Goal: Find specific page/section: Find specific page/section

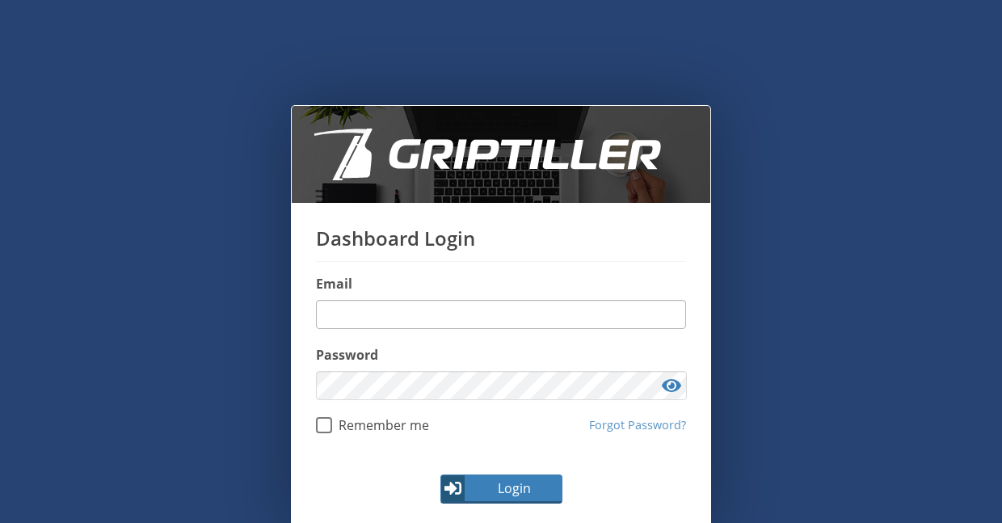
click at [414, 297] on div "Email" at bounding box center [501, 301] width 370 height 55
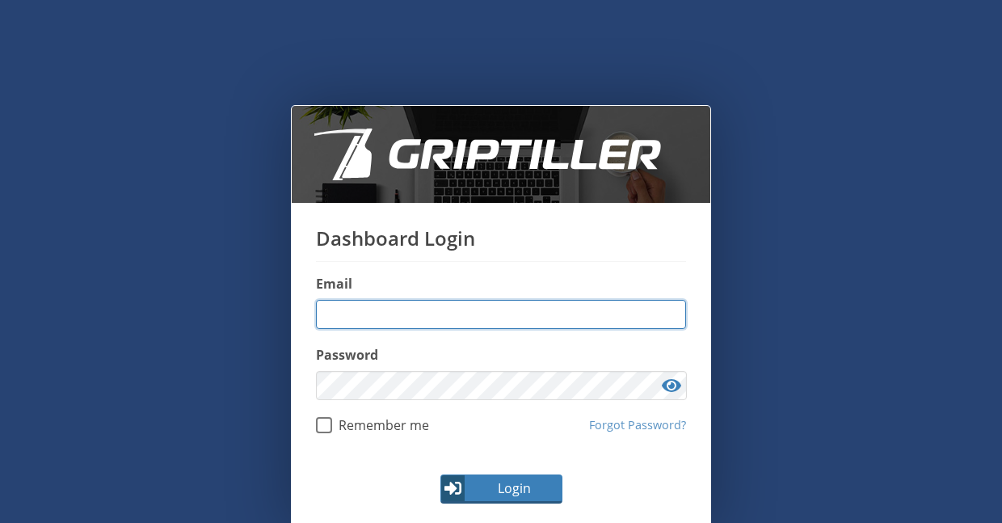
drag, startPoint x: 439, startPoint y: 311, endPoint x: 443, endPoint y: 321, distance: 10.5
click at [439, 311] on input "email" at bounding box center [501, 314] width 370 height 29
type input "**********"
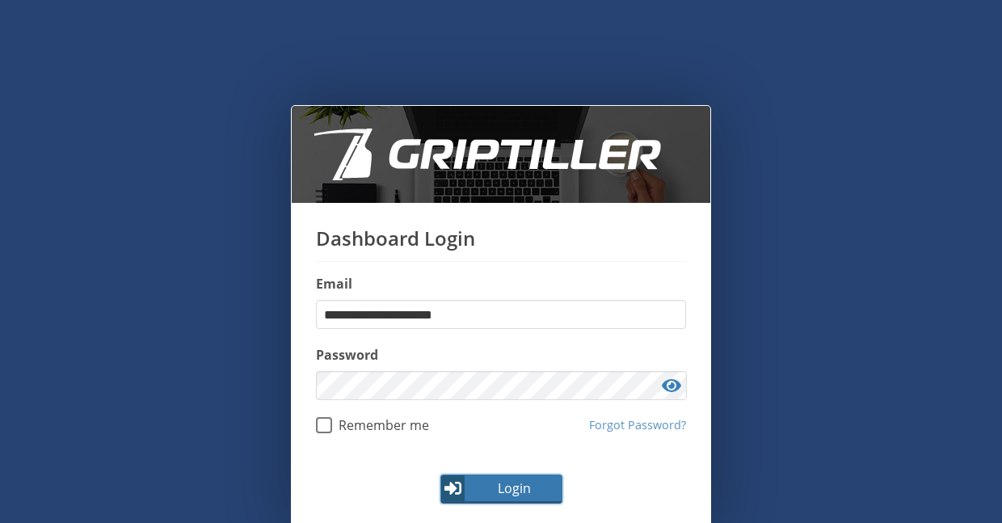
click at [513, 475] on button "Login" at bounding box center [501, 488] width 122 height 29
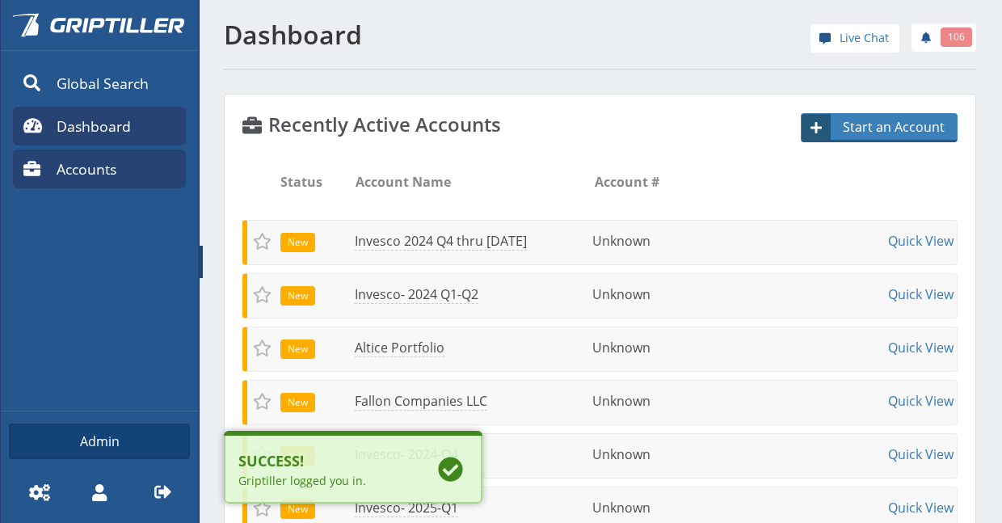
click at [83, 164] on span "Accounts" at bounding box center [87, 168] width 60 height 21
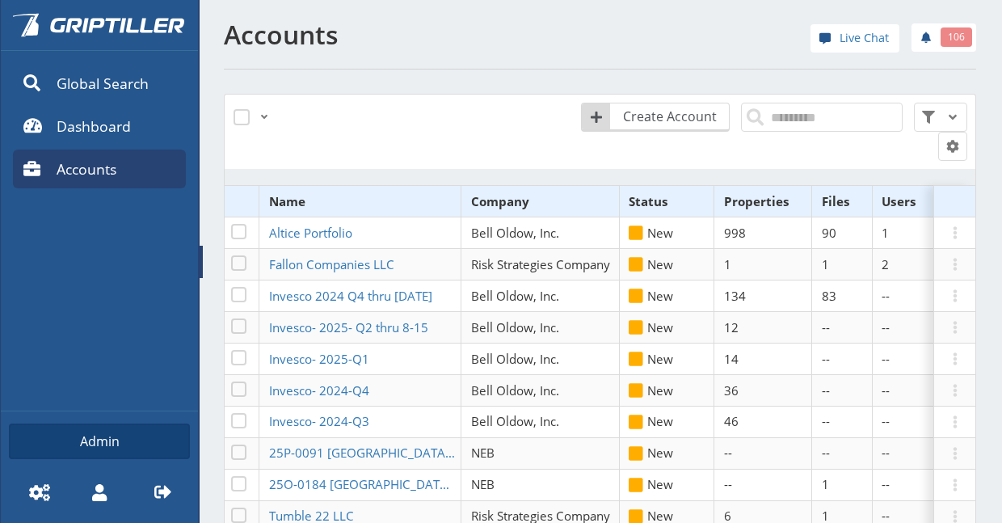
click at [202, 261] on span at bounding box center [201, 262] width 3 height 32
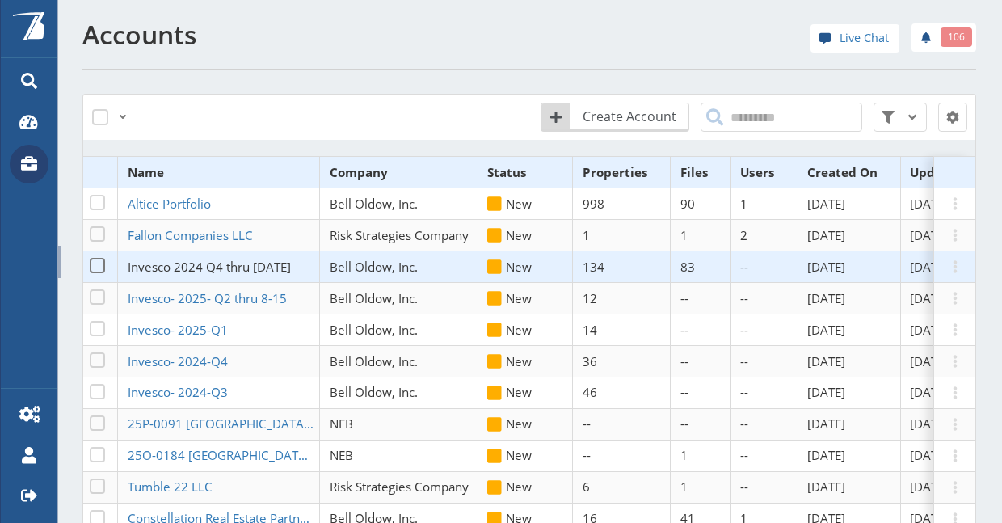
click at [228, 263] on span "Invesco 2024 Q4 thru [DATE]" at bounding box center [209, 267] width 163 height 16
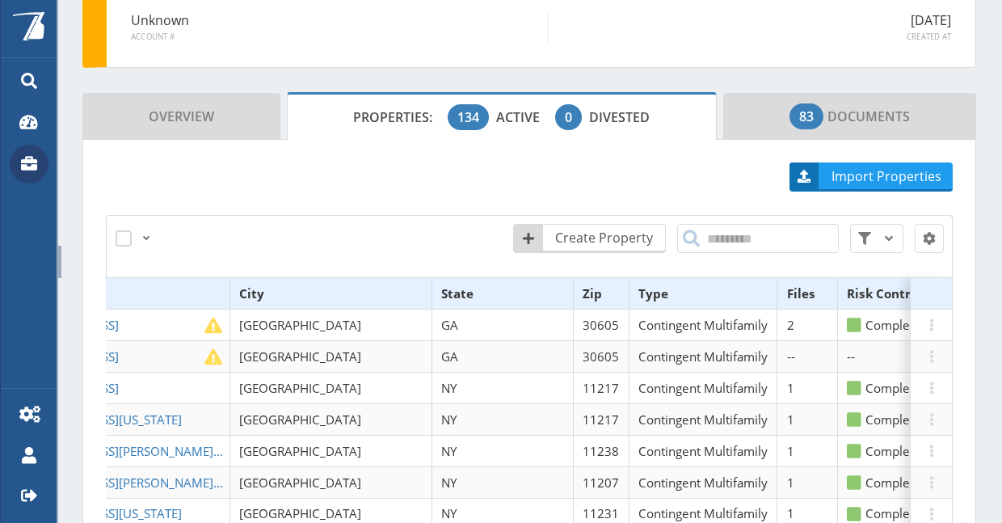
scroll to position [0, 444]
click at [776, 287] on th "Files" at bounding box center [806, 294] width 61 height 32
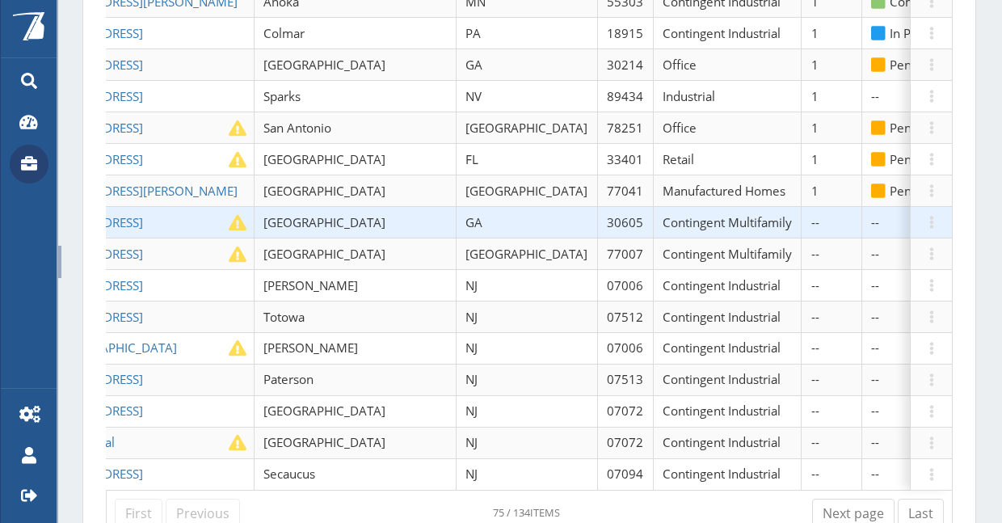
scroll to position [2041, 0]
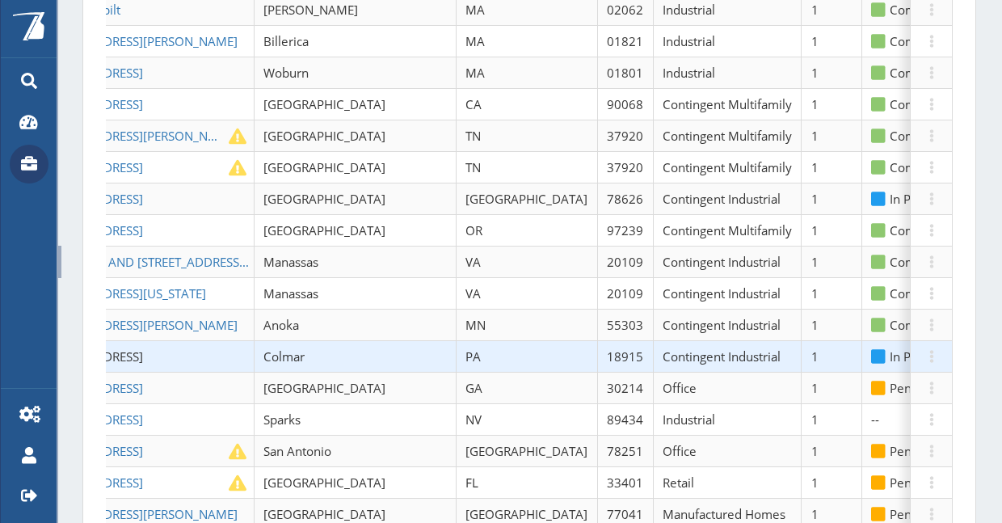
click at [120, 348] on span "[STREET_ADDRESS]" at bounding box center [90, 356] width 106 height 16
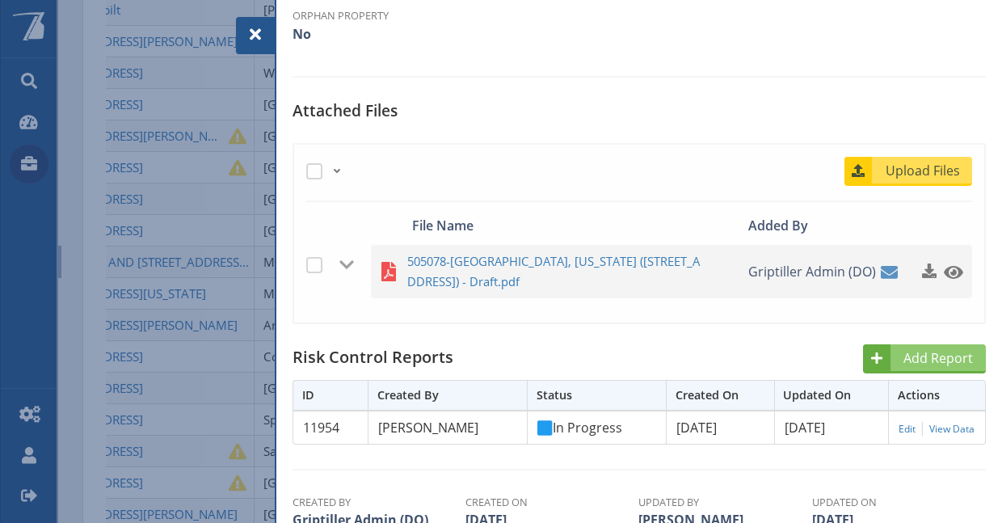
scroll to position [485, 0]
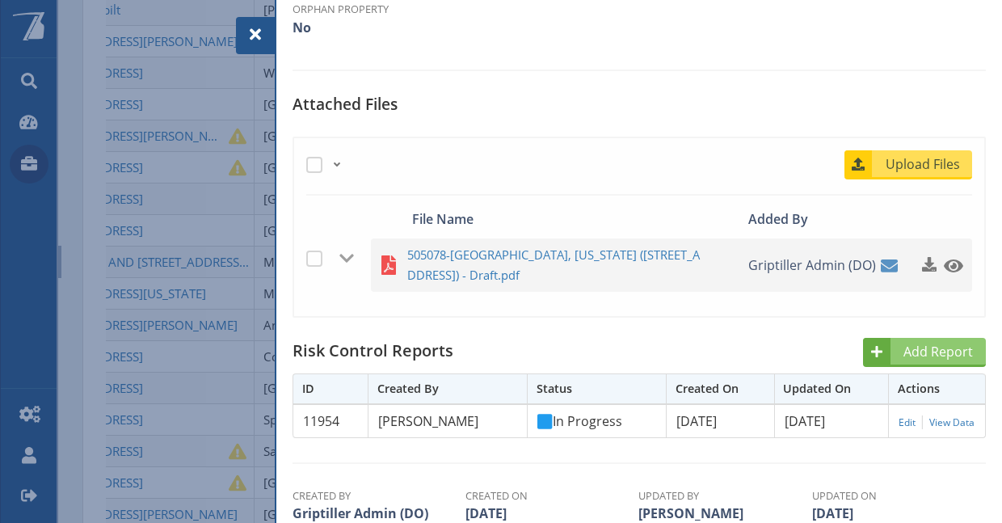
click at [262, 43] on span at bounding box center [255, 34] width 19 height 19
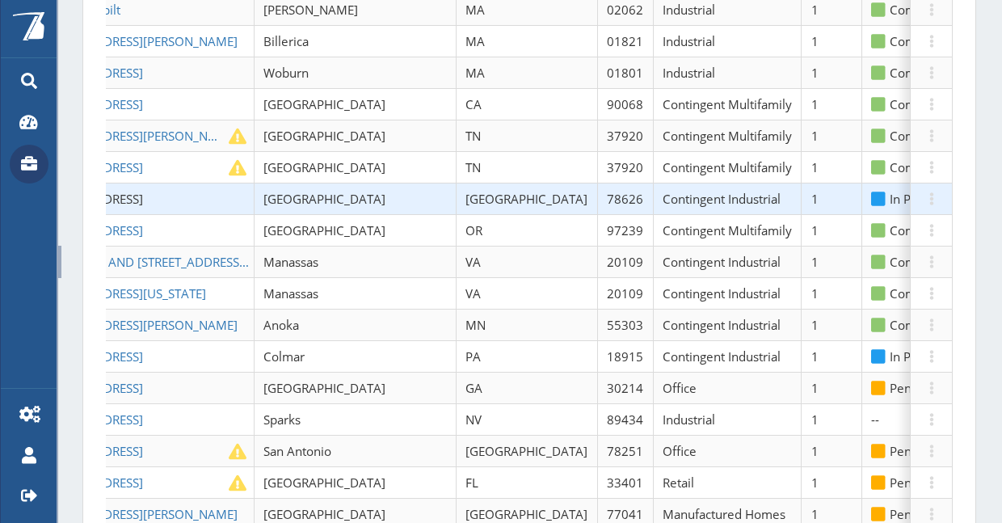
click at [130, 191] on span "[STREET_ADDRESS]" at bounding box center [90, 199] width 106 height 16
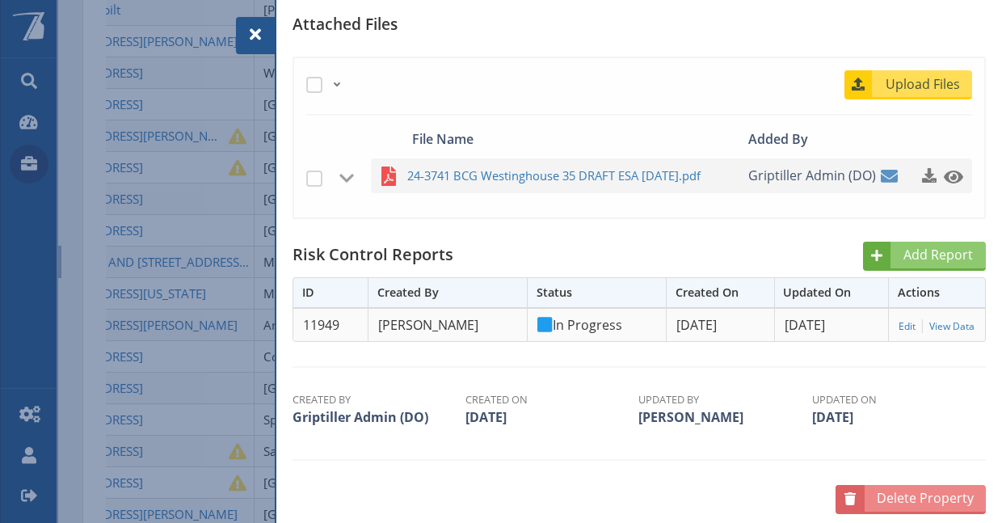
scroll to position [566, 0]
click at [270, 35] on div at bounding box center [255, 35] width 39 height 37
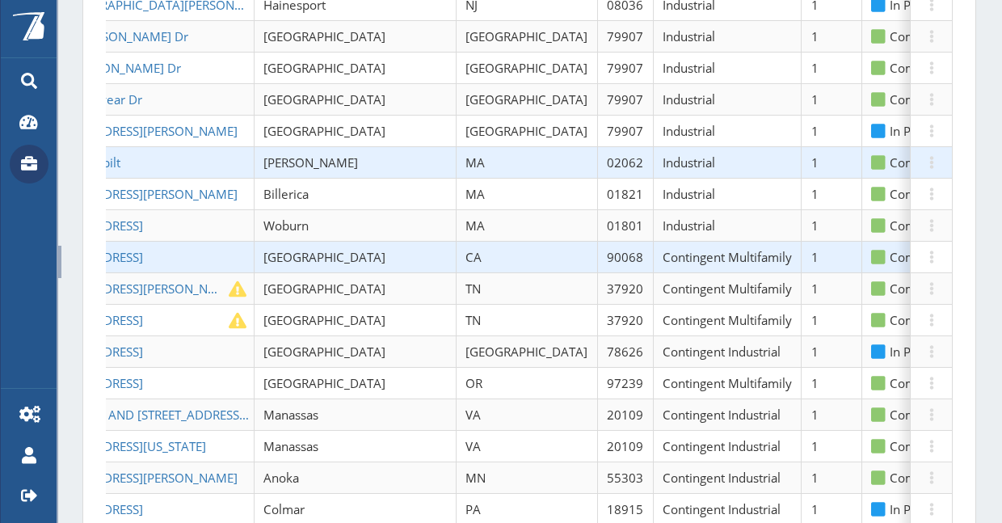
scroll to position [1798, 0]
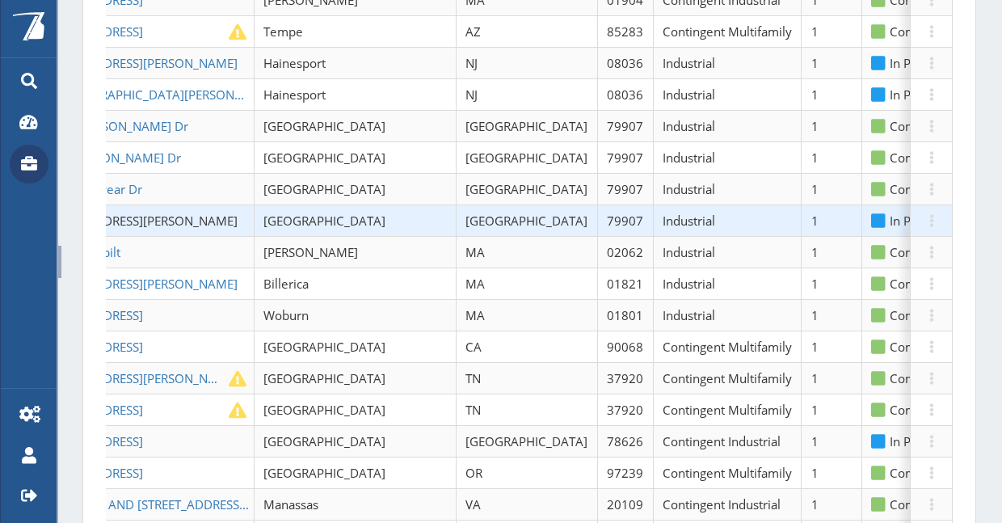
click at [147, 213] on span "[STREET_ADDRESS][PERSON_NAME]" at bounding box center [137, 221] width 200 height 16
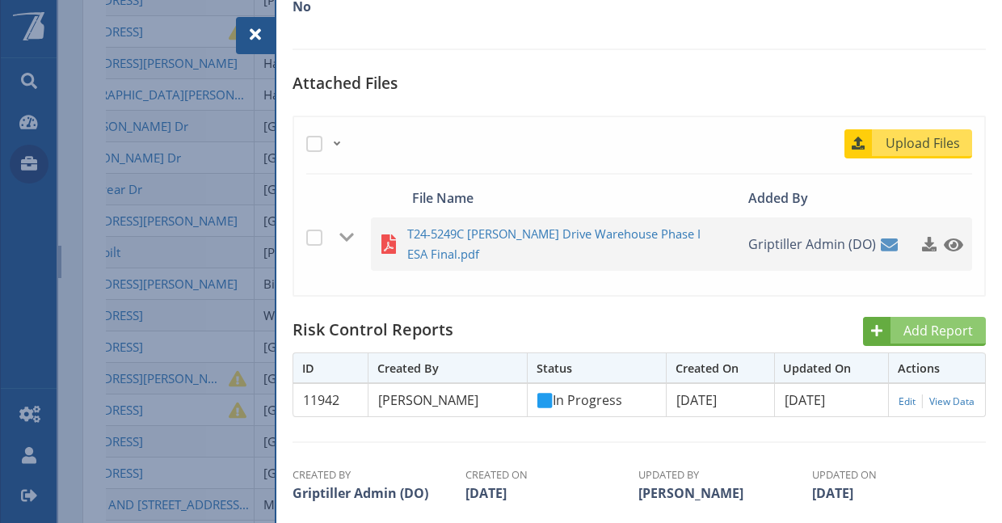
scroll to position [566, 0]
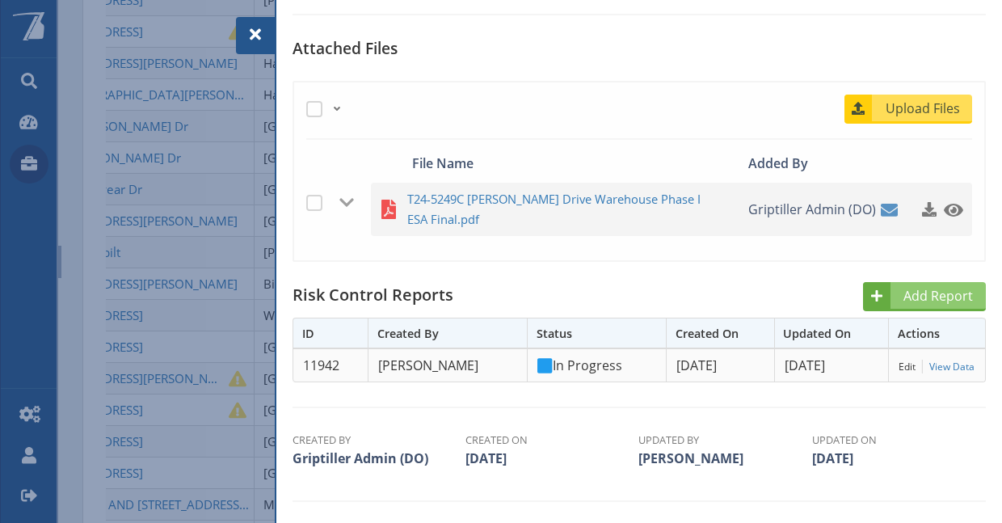
click at [900, 360] on link "Edit" at bounding box center [907, 367] width 17 height 14
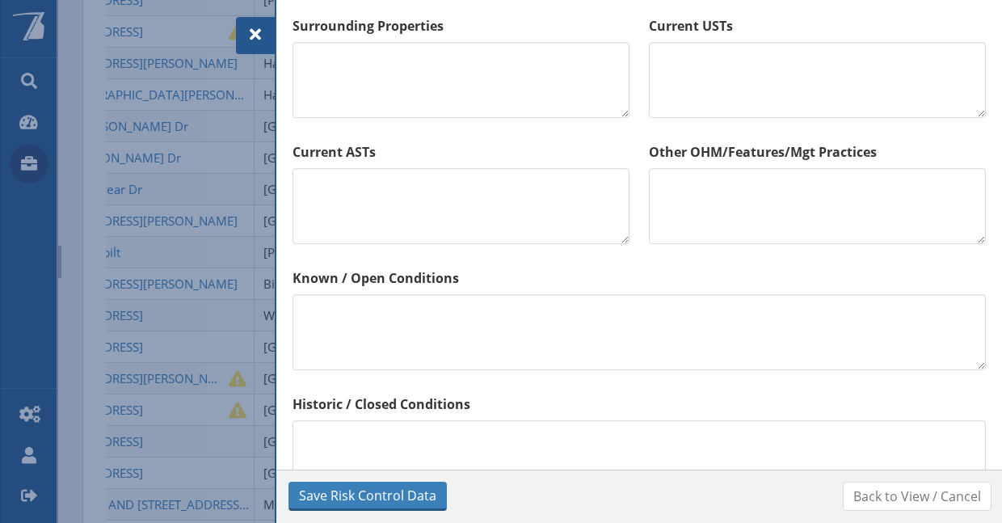
scroll to position [1131, 0]
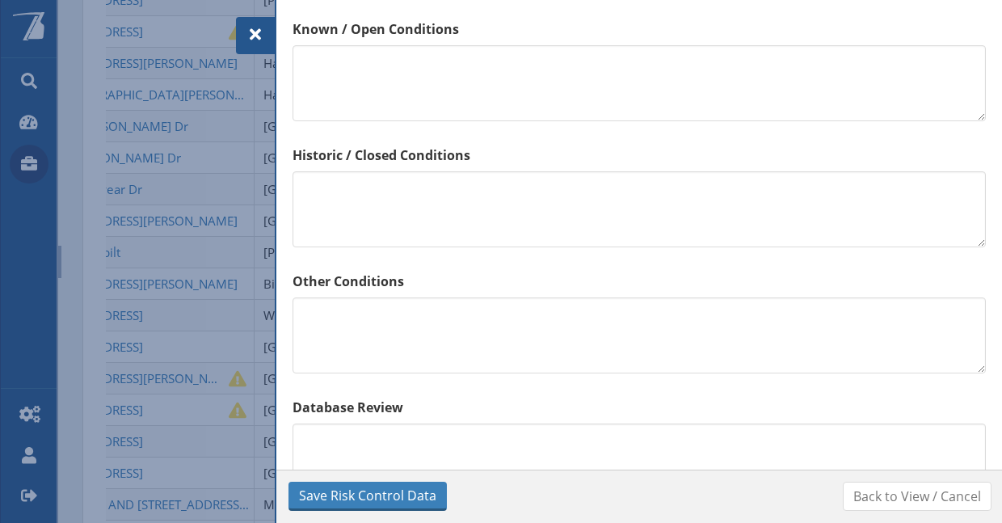
click at [257, 32] on span at bounding box center [255, 34] width 19 height 19
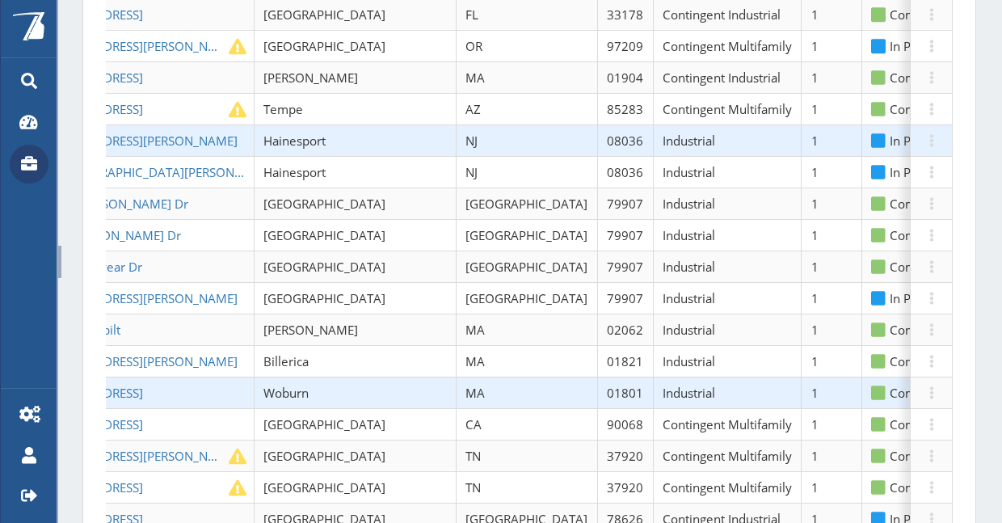
scroll to position [1556, 0]
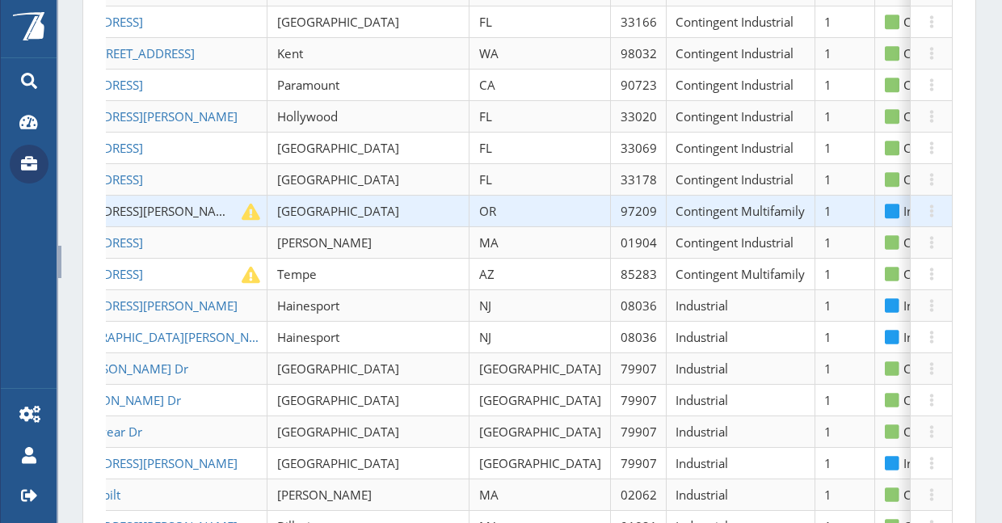
click at [158, 203] on span "[STREET_ADDRESS][PERSON_NAME]" at bounding box center [137, 211] width 200 height 16
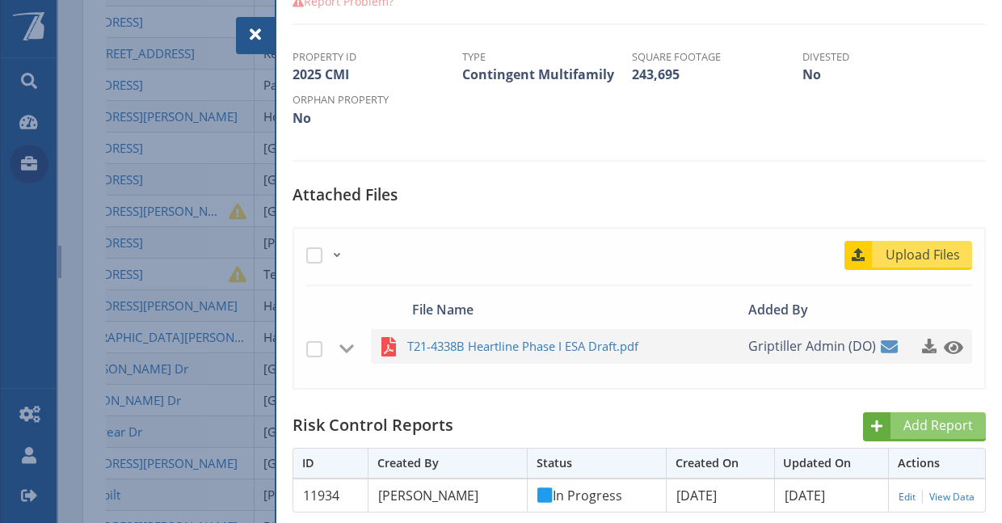
scroll to position [404, 0]
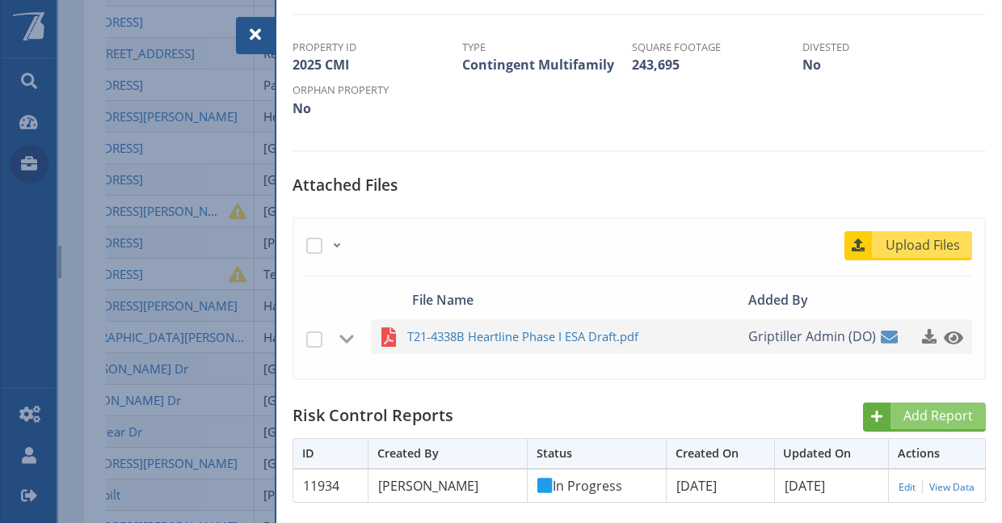
click at [254, 22] on div at bounding box center [255, 35] width 39 height 37
